Goal: Transaction & Acquisition: Obtain resource

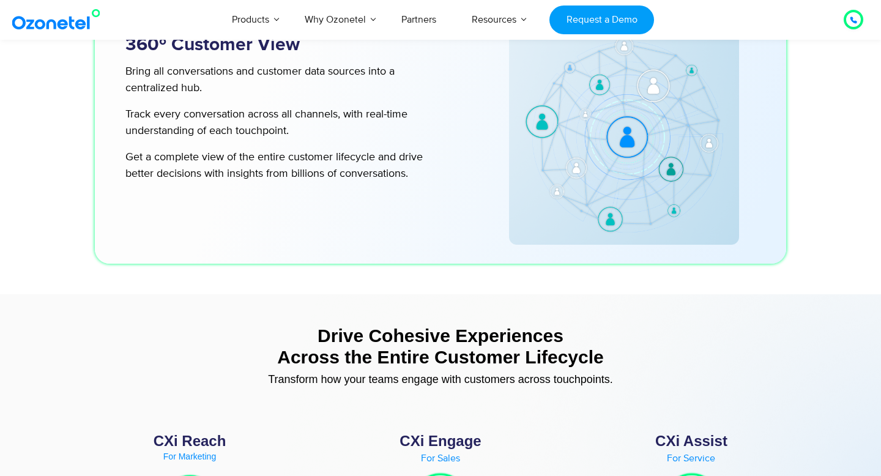
scroll to position [4976, 0]
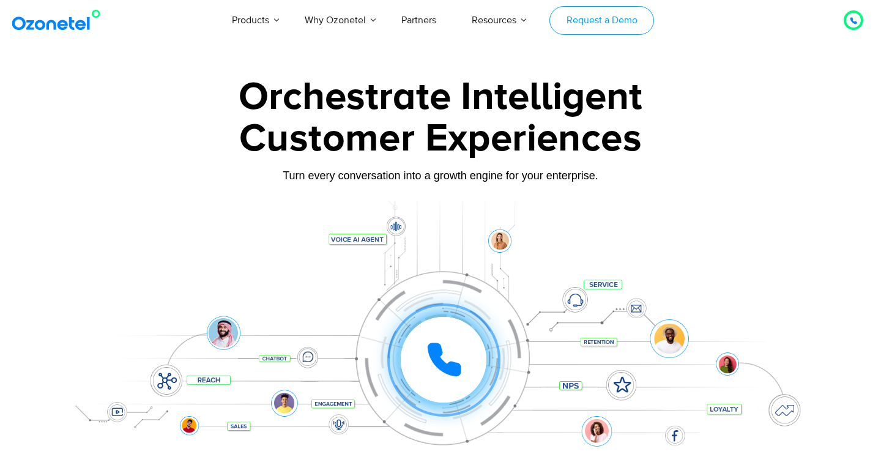
click at [599, 20] on link "Request a Demo" at bounding box center [601, 20] width 105 height 29
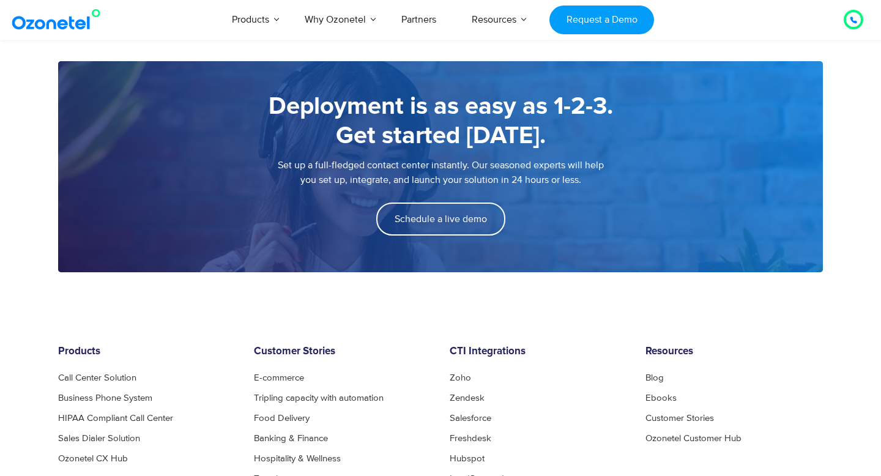
scroll to position [2021, 0]
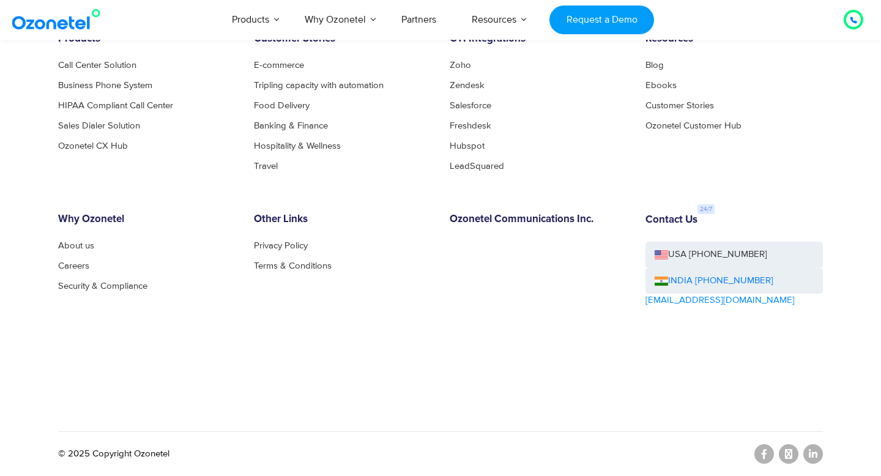
click at [691, 300] on link "[EMAIL_ADDRESS][DOMAIN_NAME]" at bounding box center [719, 301] width 149 height 14
click at [722, 299] on link "[EMAIL_ADDRESS][DOMAIN_NAME]" at bounding box center [719, 301] width 149 height 14
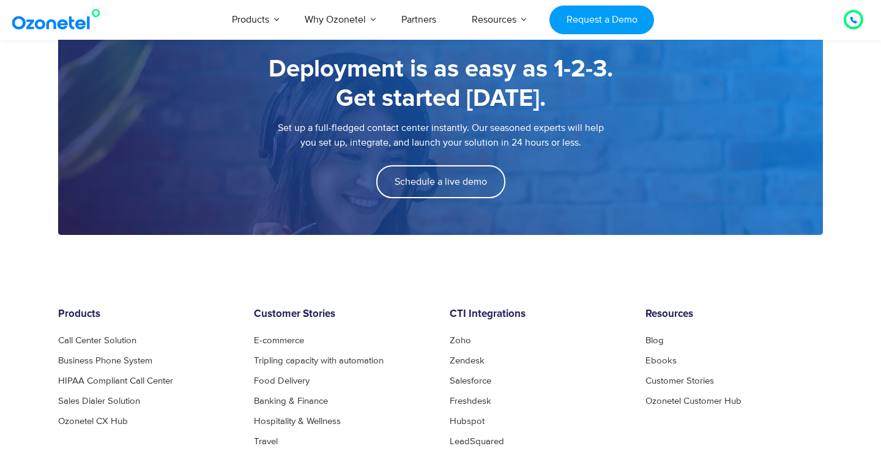
scroll to position [1620, 0]
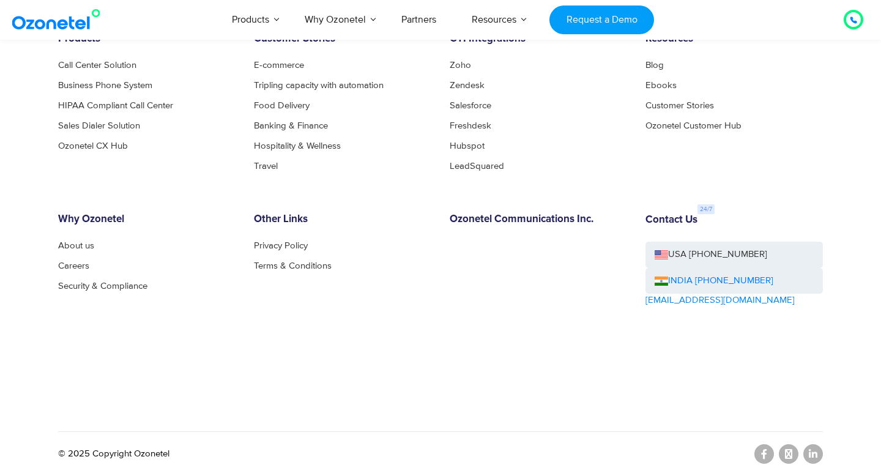
click at [792, 384] on div "Products Call Center Solution Business Phone System HIPAA Compliant Call Center…" at bounding box center [440, 226] width 783 height 386
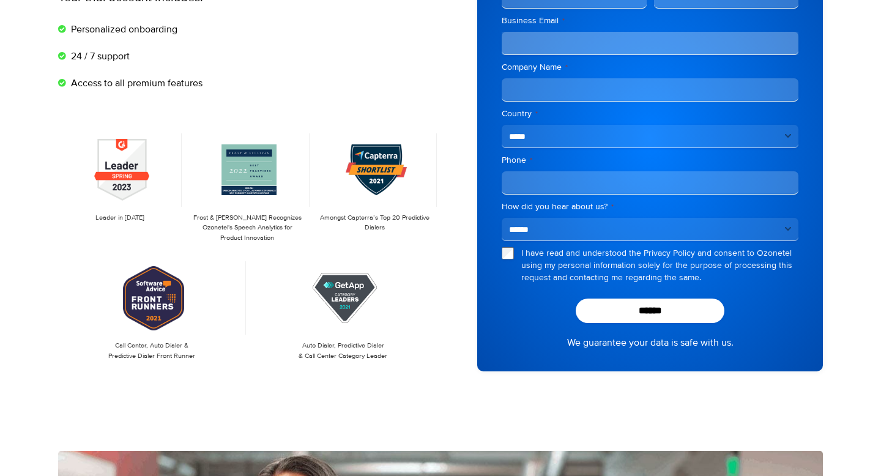
scroll to position [0, 0]
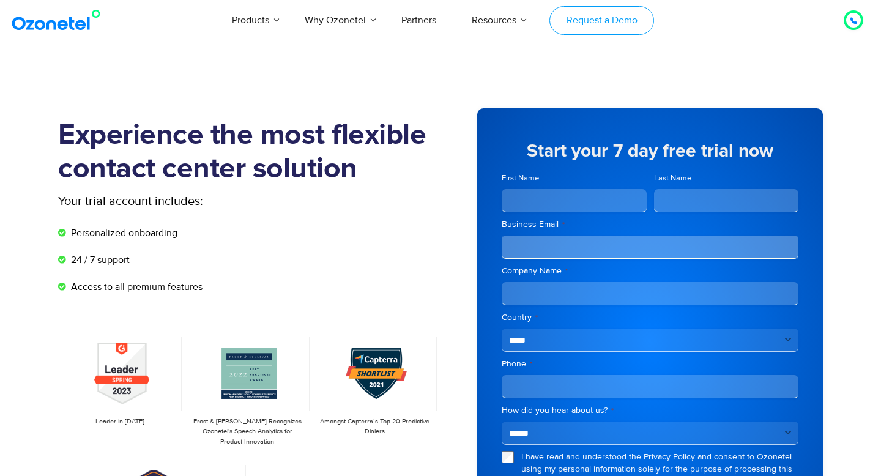
click at [607, 32] on link "Request a Demo" at bounding box center [601, 20] width 105 height 29
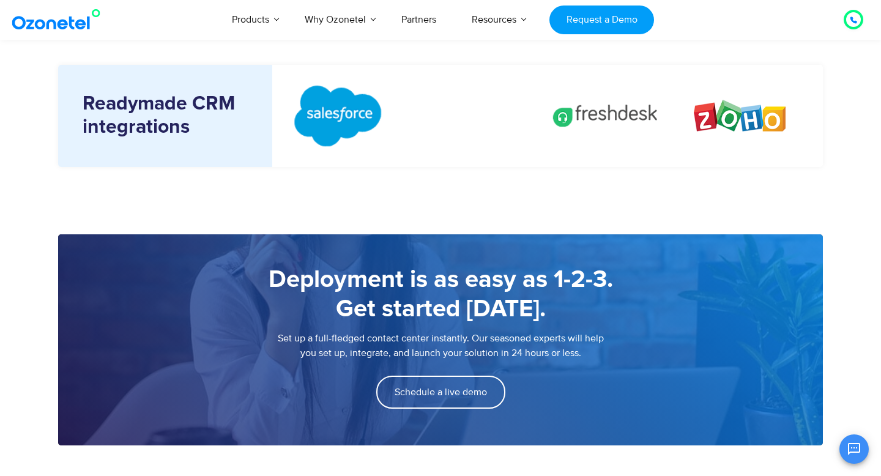
scroll to position [2021, 0]
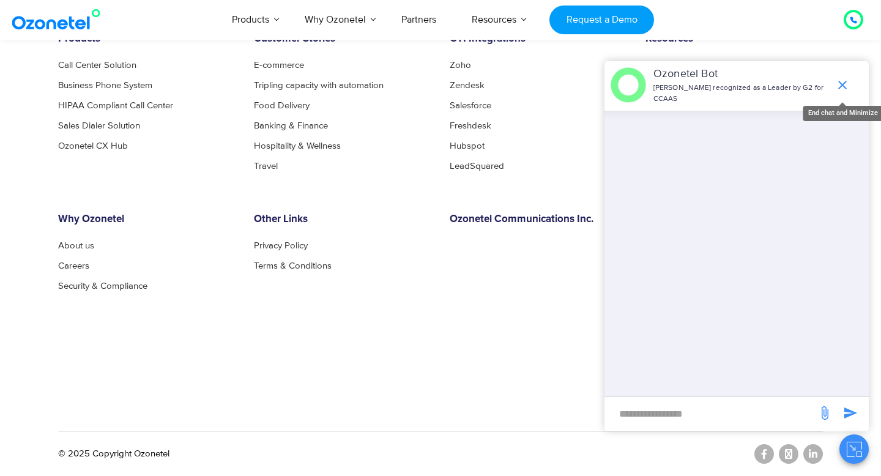
click at [845, 84] on icon "end chat or minimize" at bounding box center [842, 85] width 15 height 15
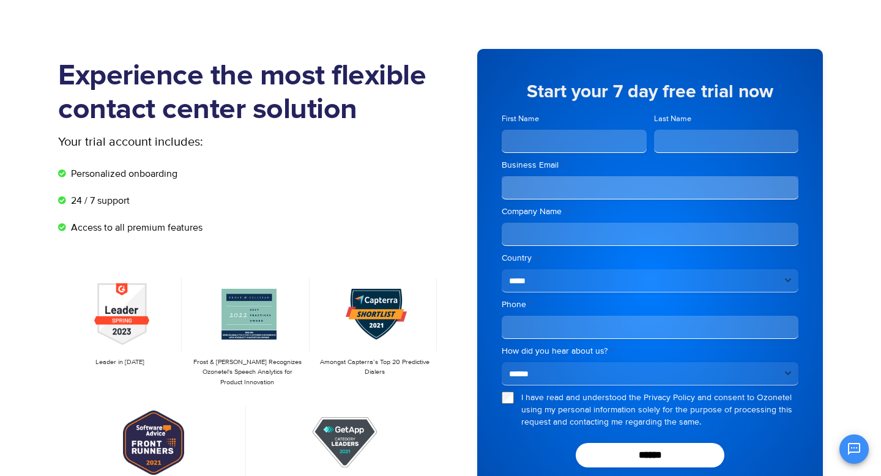
scroll to position [0, 0]
